Goal: Information Seeking & Learning: Understand process/instructions

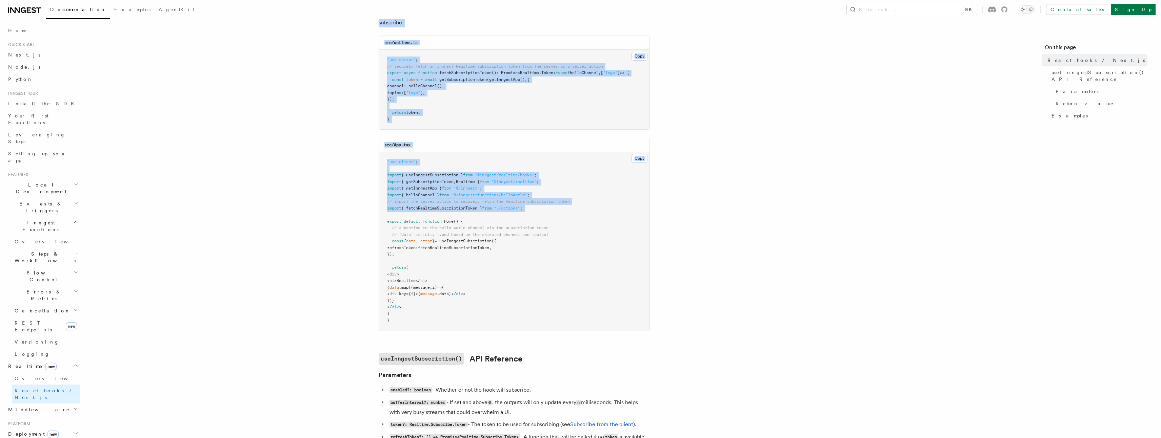
scroll to position [516, 0]
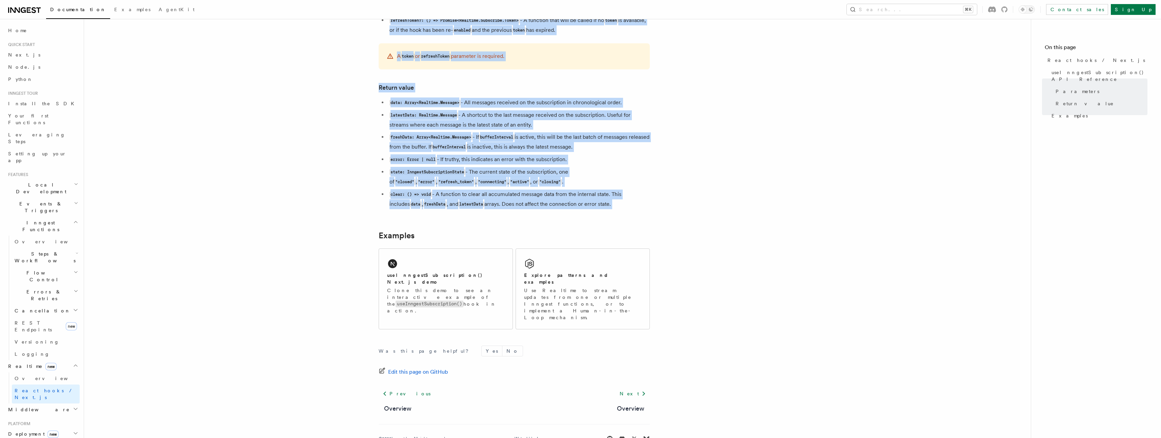
copy article "React hooks / Next.js TypeScript SDK v3.32.0+ Realtime provides a useInngestSub…"
drag, startPoint x: 552, startPoint y: 38, endPoint x: 593, endPoint y: 224, distance: 190.4
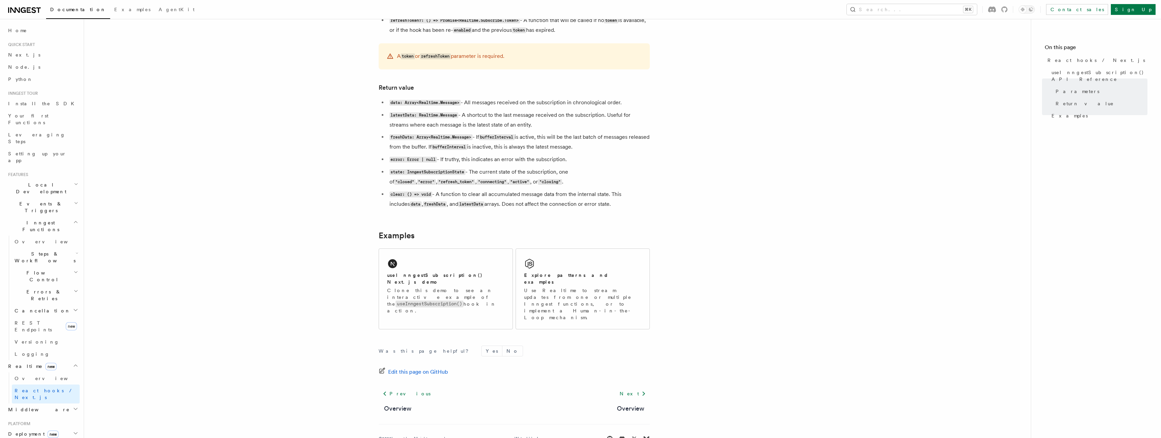
click at [637, 193] on li "clear: () => void - A function to clear all accumulated message data from the i…" at bounding box center [518, 200] width 262 height 20
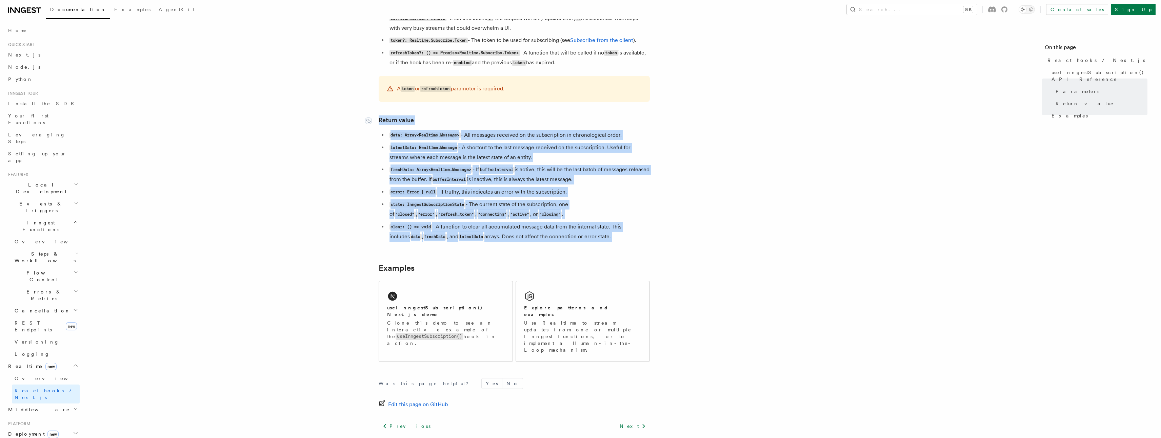
drag, startPoint x: 648, startPoint y: 218, endPoint x: 373, endPoint y: 86, distance: 304.8
click at [373, 86] on article "Features Realtime React hooks / Next.js TypeScript SDK v3.32.0+ Realtime provid…" at bounding box center [557, 18] width 925 height 945
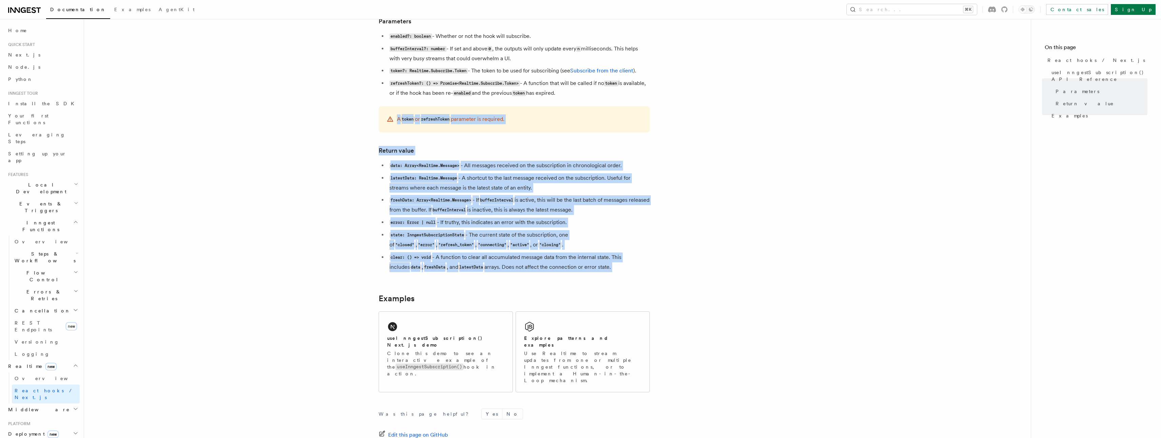
scroll to position [448, 0]
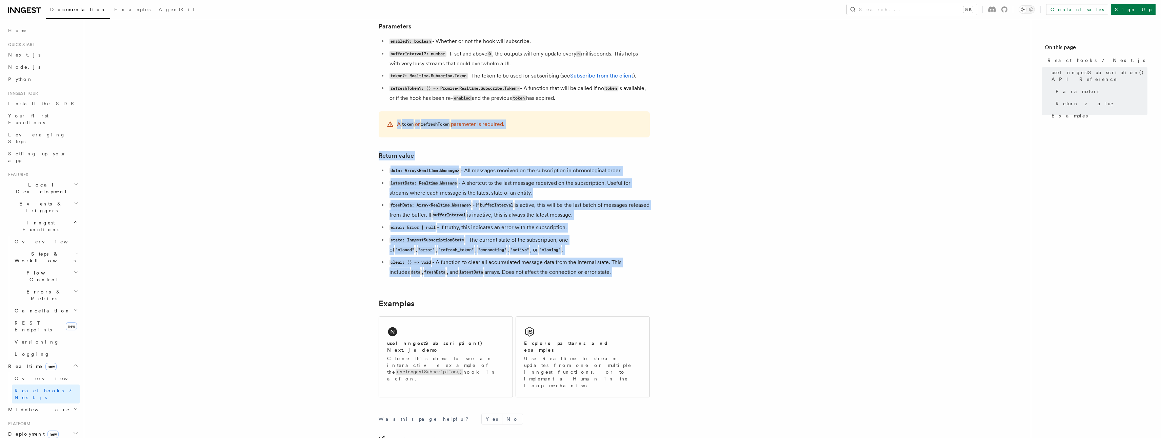
click at [655, 219] on article "Features Realtime React hooks / Next.js TypeScript SDK v3.32.0+ Realtime provid…" at bounding box center [557, 54] width 925 height 945
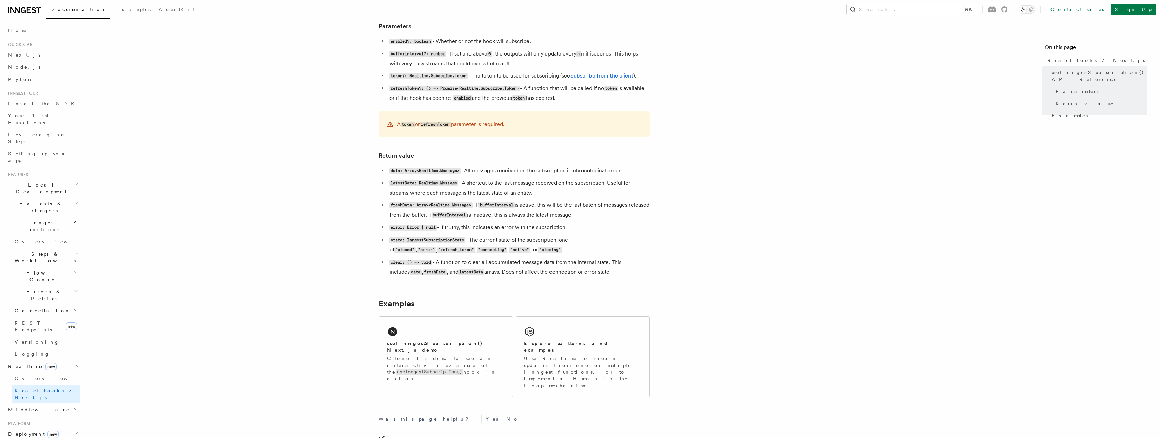
click at [704, 160] on article "Features Realtime React hooks / Next.js TypeScript SDK v3.32.0+ Realtime provid…" at bounding box center [557, 54] width 925 height 945
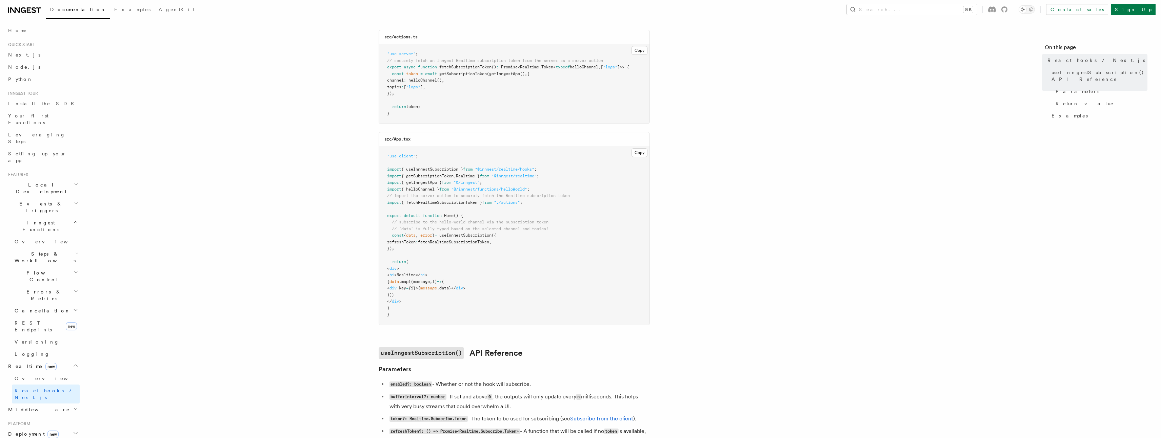
scroll to position [178, 0]
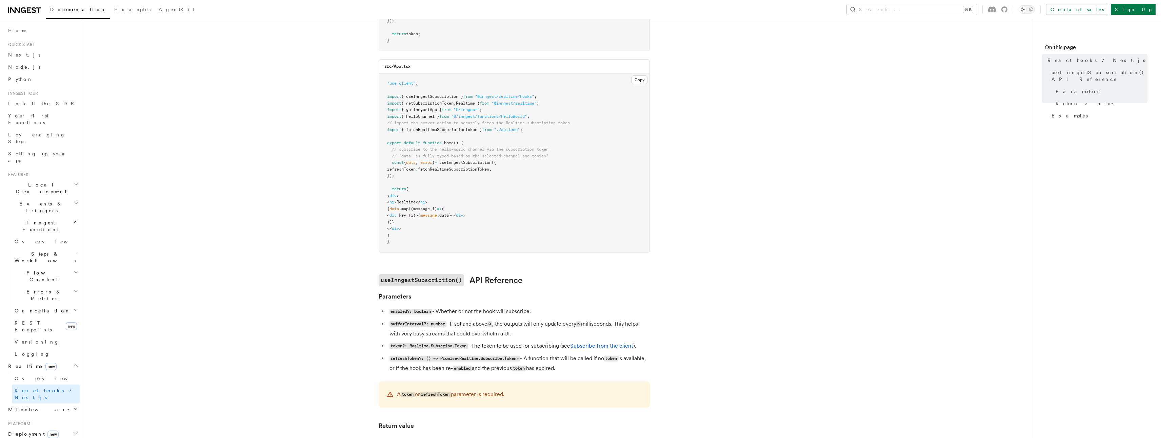
click at [784, 205] on article "Features Realtime React hooks / Next.js TypeScript SDK v3.32.0+ Realtime provid…" at bounding box center [557, 324] width 925 height 945
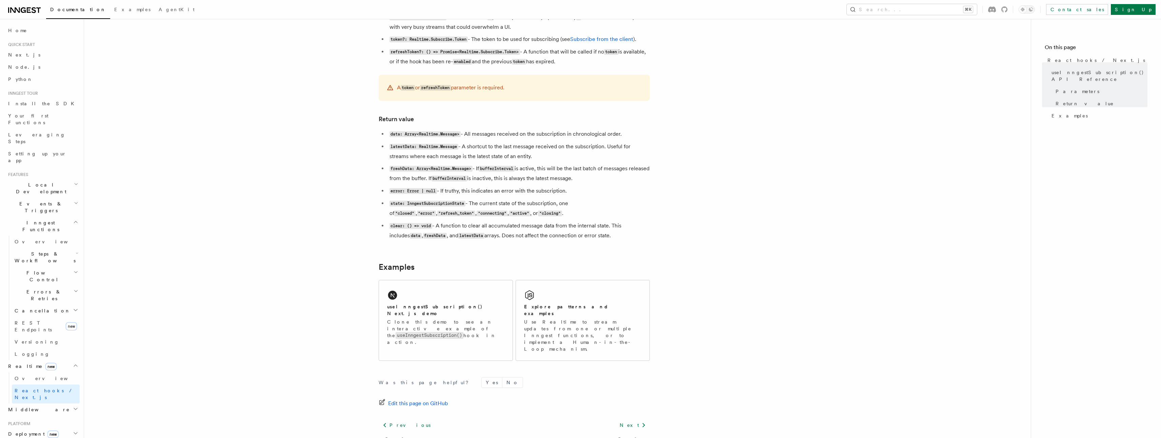
scroll to position [516, 0]
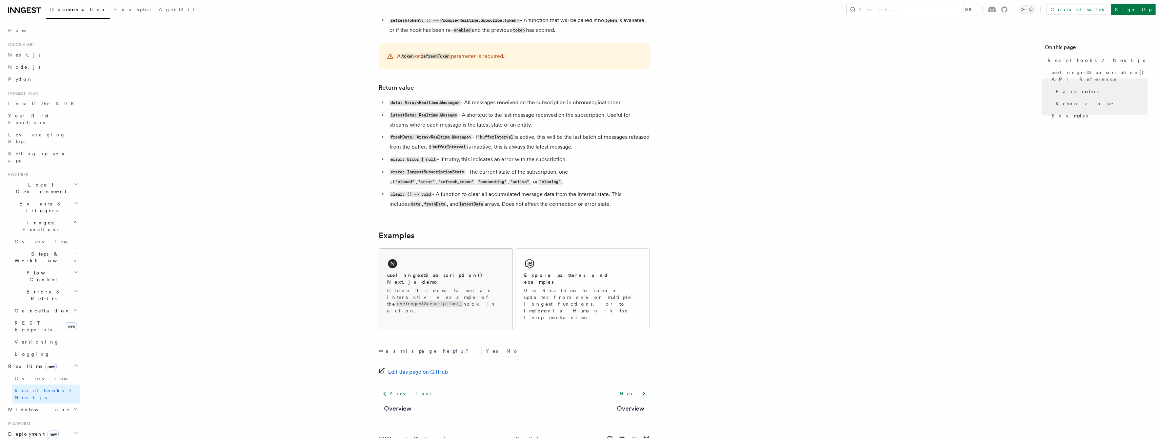
click at [407, 301] on code "useInngestSubscription()" at bounding box center [429, 304] width 68 height 6
